Goal: Information Seeking & Learning: Learn about a topic

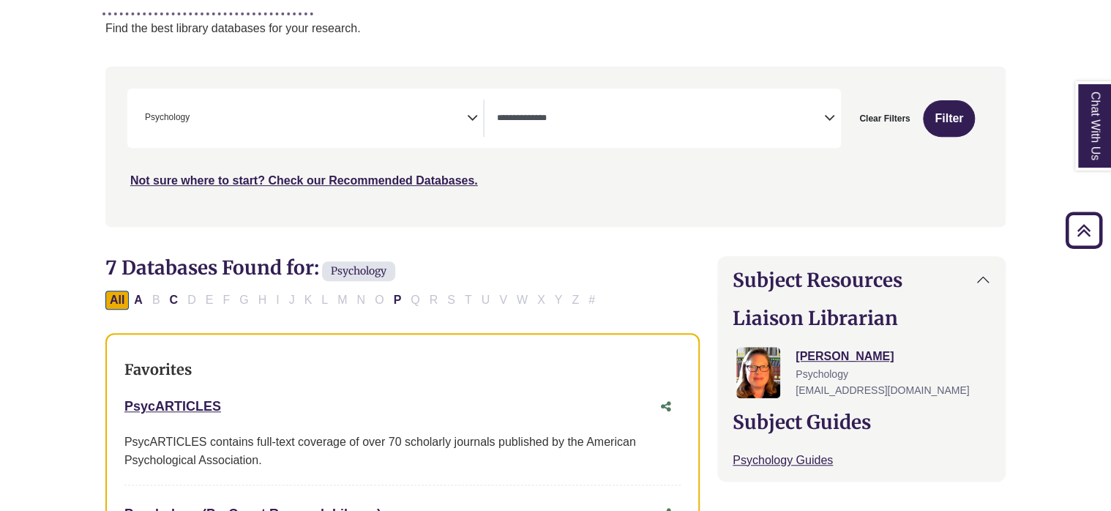
scroll to position [220, 0]
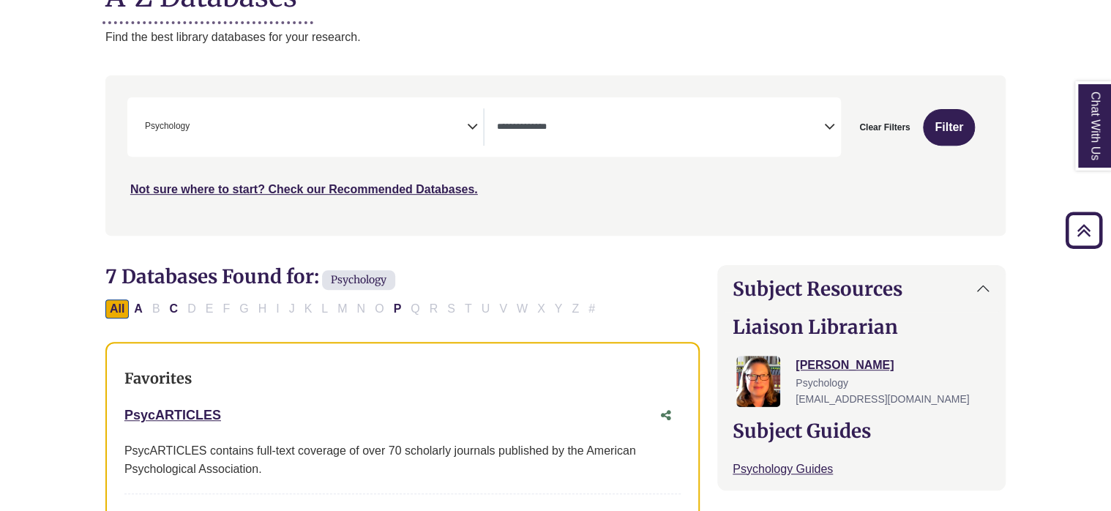
click at [364, 272] on span "Psychology" at bounding box center [358, 280] width 73 height 20
click at [123, 301] on button "All" at bounding box center [116, 308] width 23 height 19
click at [123, 306] on button "All" at bounding box center [116, 308] width 23 height 19
click at [158, 307] on div "All A B C D E F G H I J K L M N O P Q R S T U V W X Y Z #" at bounding box center [353, 308] width 496 height 12
click at [155, 307] on div "All A B C D E F G H I J K L M N O P Q R S T U V W X Y Z #" at bounding box center [353, 308] width 496 height 12
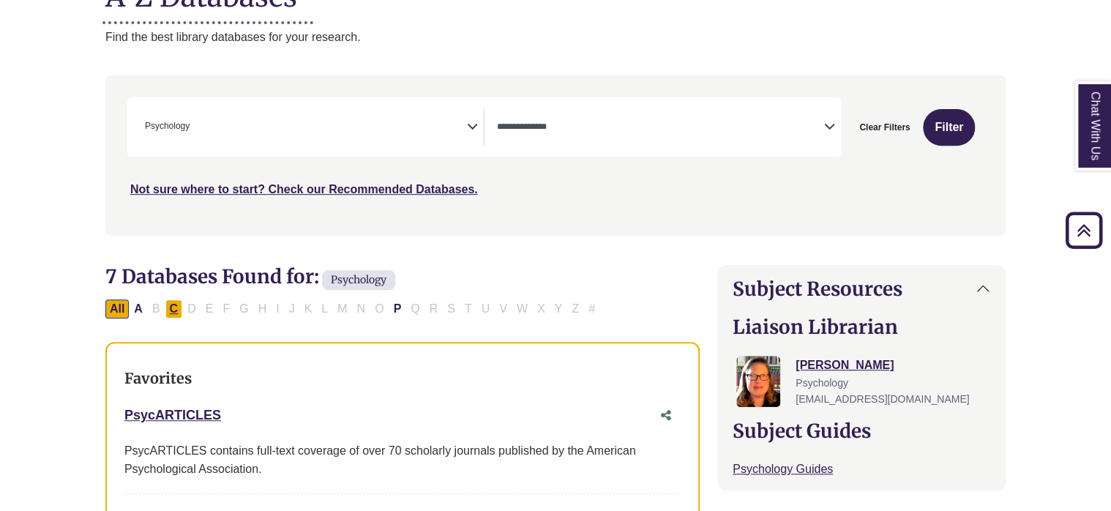
drag, startPoint x: 155, startPoint y: 307, endPoint x: 165, endPoint y: 307, distance: 9.5
click at [165, 307] on div "All A B C D E F G H I J K L M N O P Q R S T U V W X Y Z #" at bounding box center [353, 308] width 496 height 12
click at [171, 305] on button "C" at bounding box center [174, 308] width 18 height 19
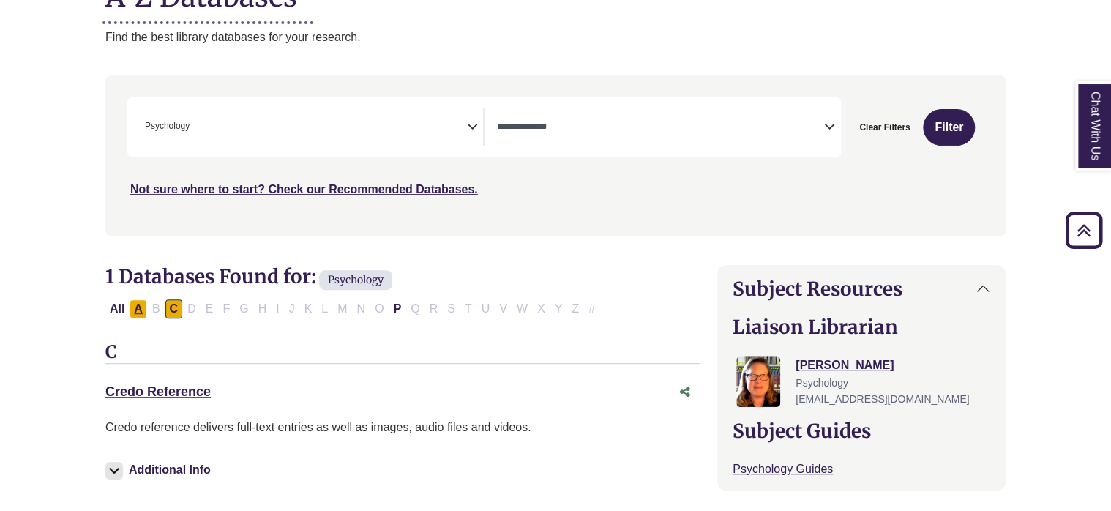
click at [138, 305] on button "A" at bounding box center [139, 308] width 18 height 19
select select "Database Types Filter"
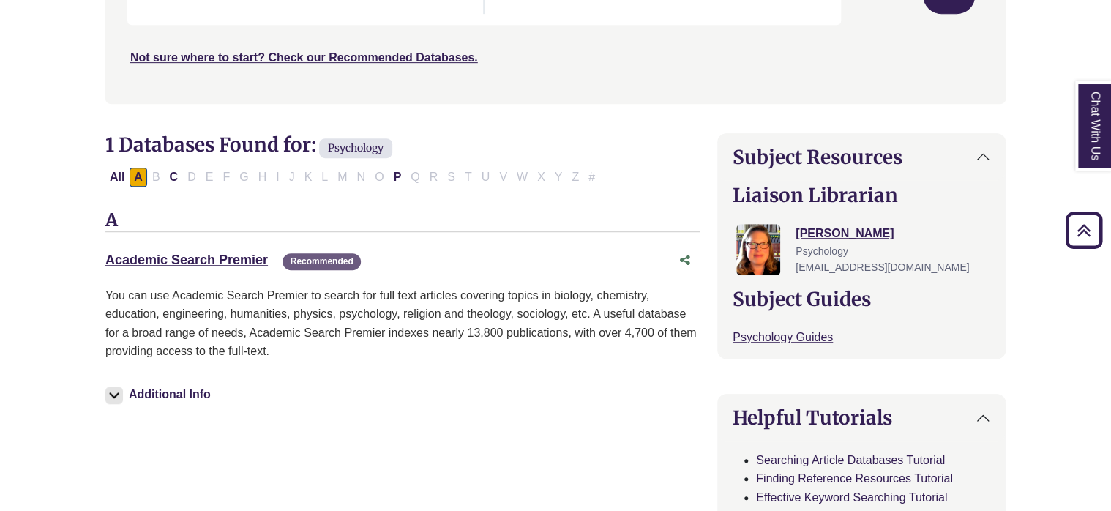
scroll to position [366, 0]
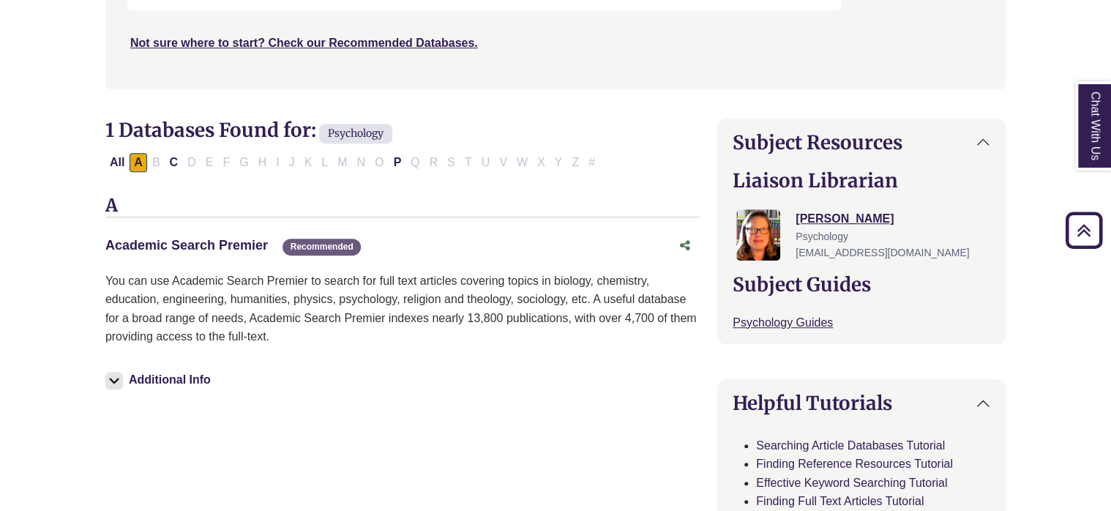
click at [211, 246] on link "Academic Search Premier This link opens in a new window" at bounding box center [186, 245] width 162 height 15
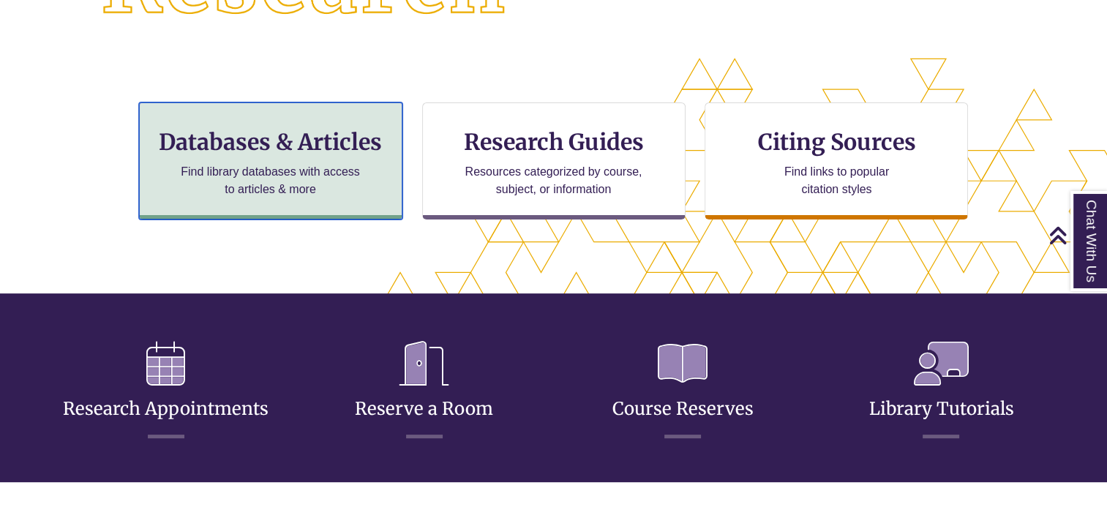
click at [316, 146] on h3 "Databases & Articles" at bounding box center [271, 142] width 239 height 28
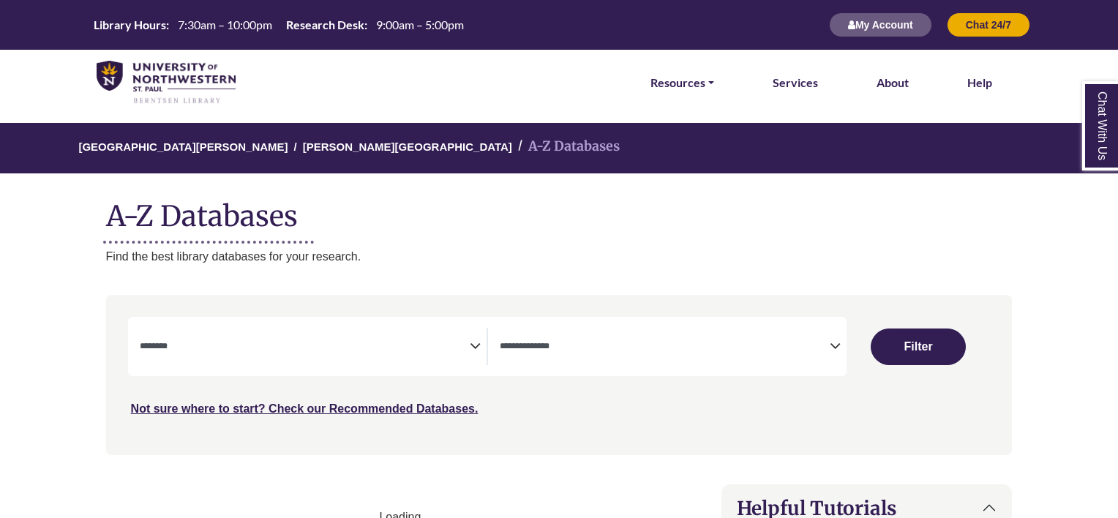
select select "Database Subject Filter"
select select "Database Types Filter"
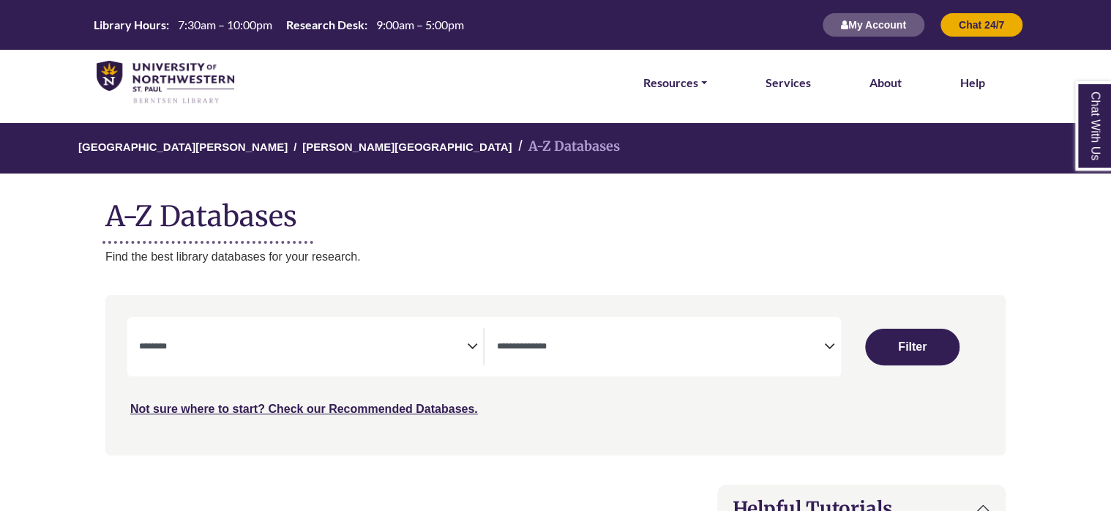
select select "Database Subject Filter"
select select "Database Types Filter"
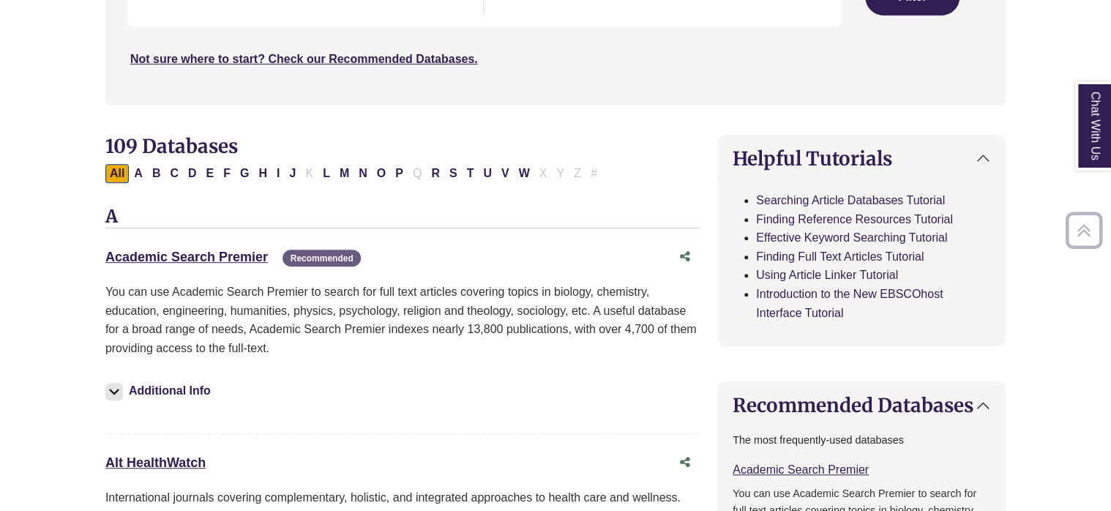
scroll to position [366, 0]
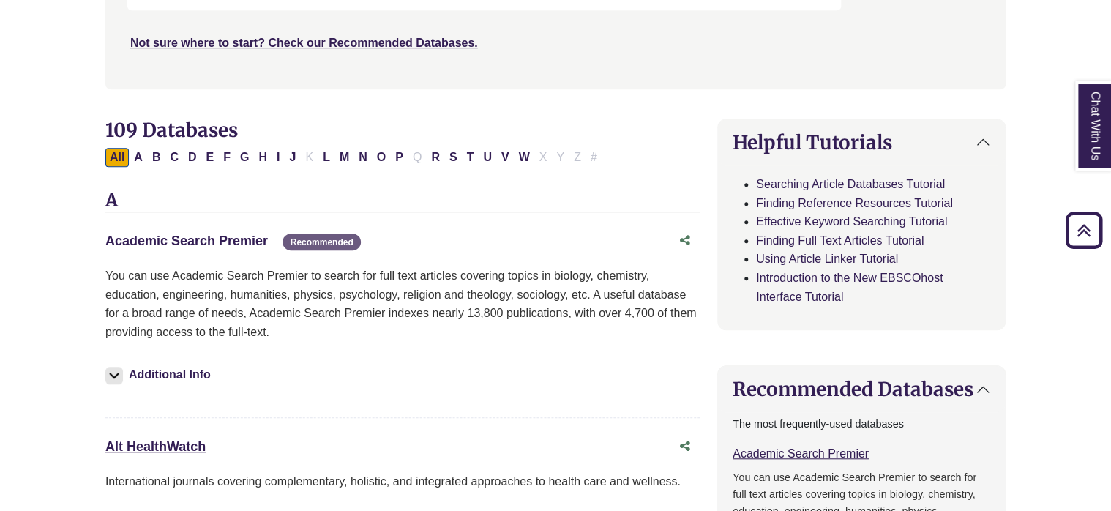
click at [245, 240] on link "Academic Search Premier This link opens in a new window" at bounding box center [186, 241] width 162 height 15
click at [225, 232] on div "Academic Search Premier This link opens in a new window Recommended" at bounding box center [387, 241] width 565 height 21
click at [225, 236] on link "Academic Search Premier This link opens in a new window" at bounding box center [186, 241] width 162 height 15
